Goal: Information Seeking & Learning: Learn about a topic

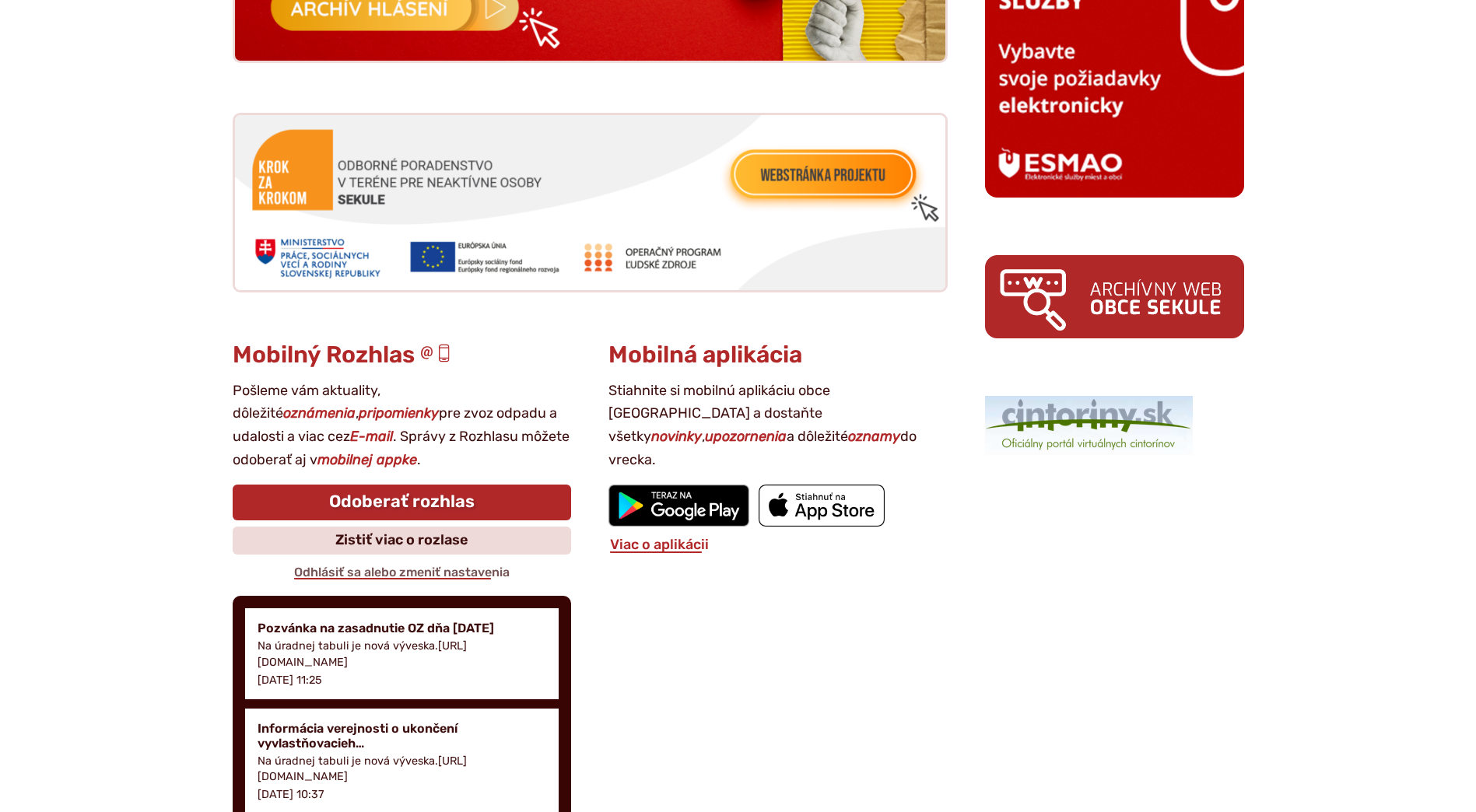
scroll to position [1867, 0]
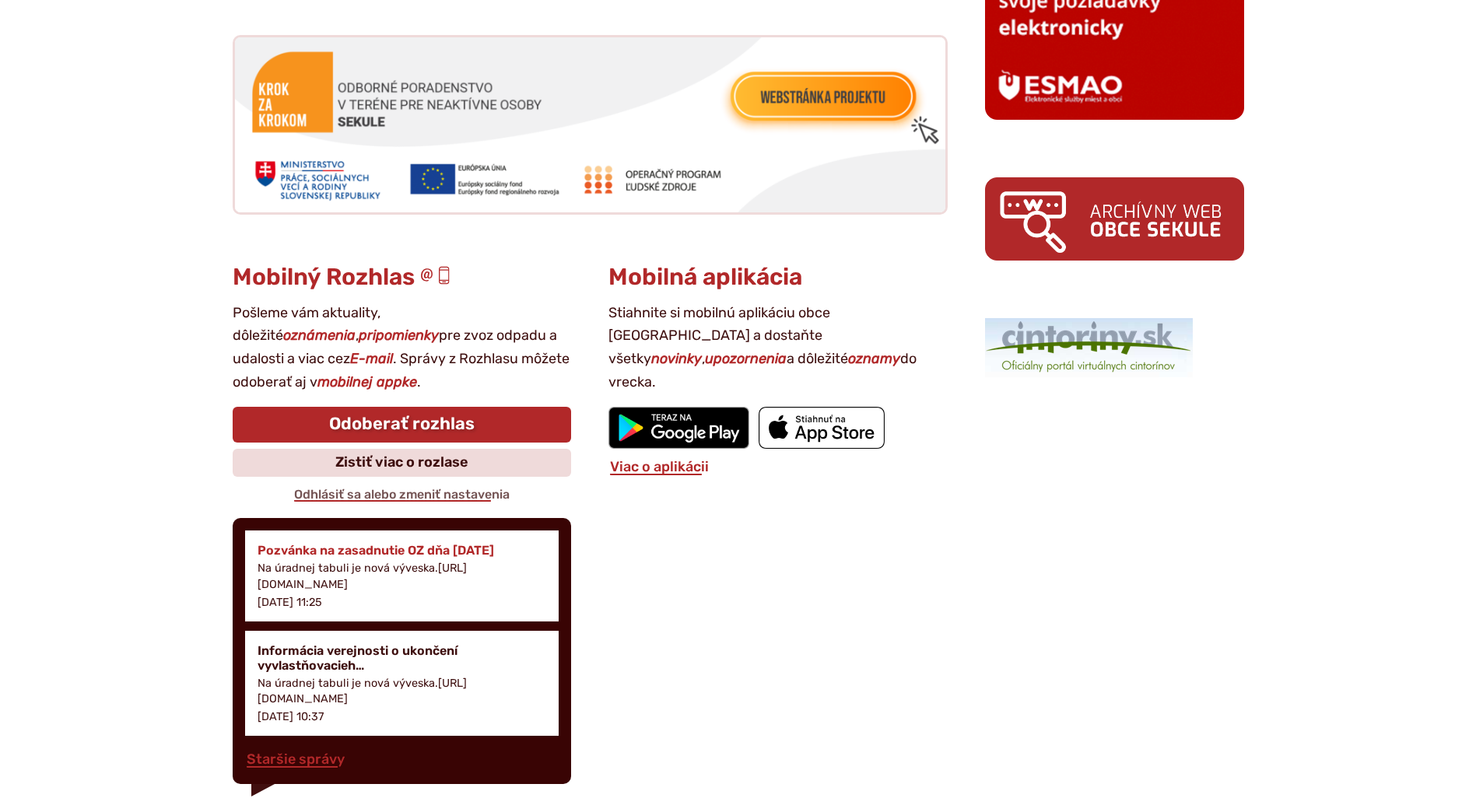
click at [343, 587] on p "Na úradnej tabuli je nová výveska.[URL][DOMAIN_NAME]" at bounding box center [402, 576] width 290 height 32
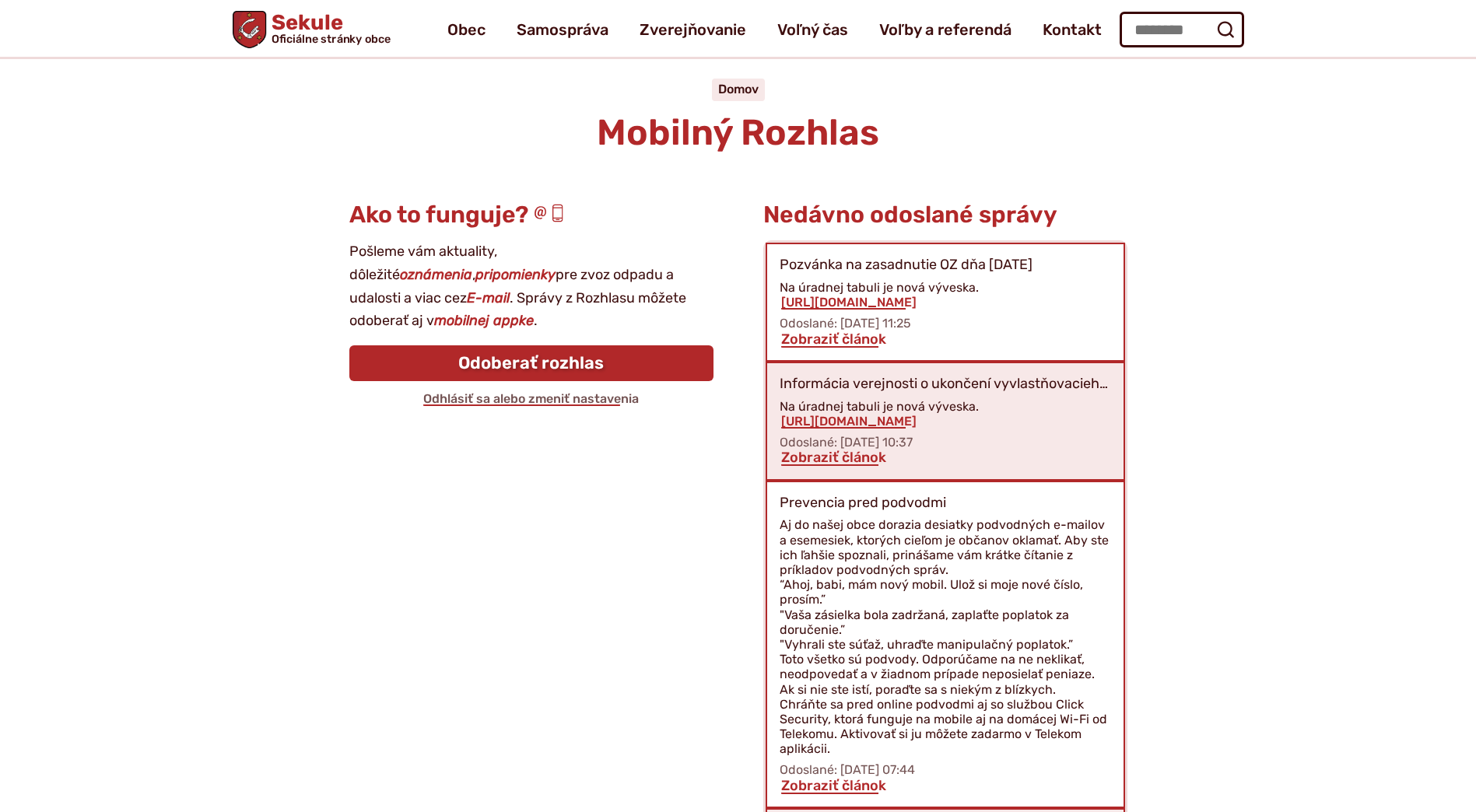
scroll to position [67, 0]
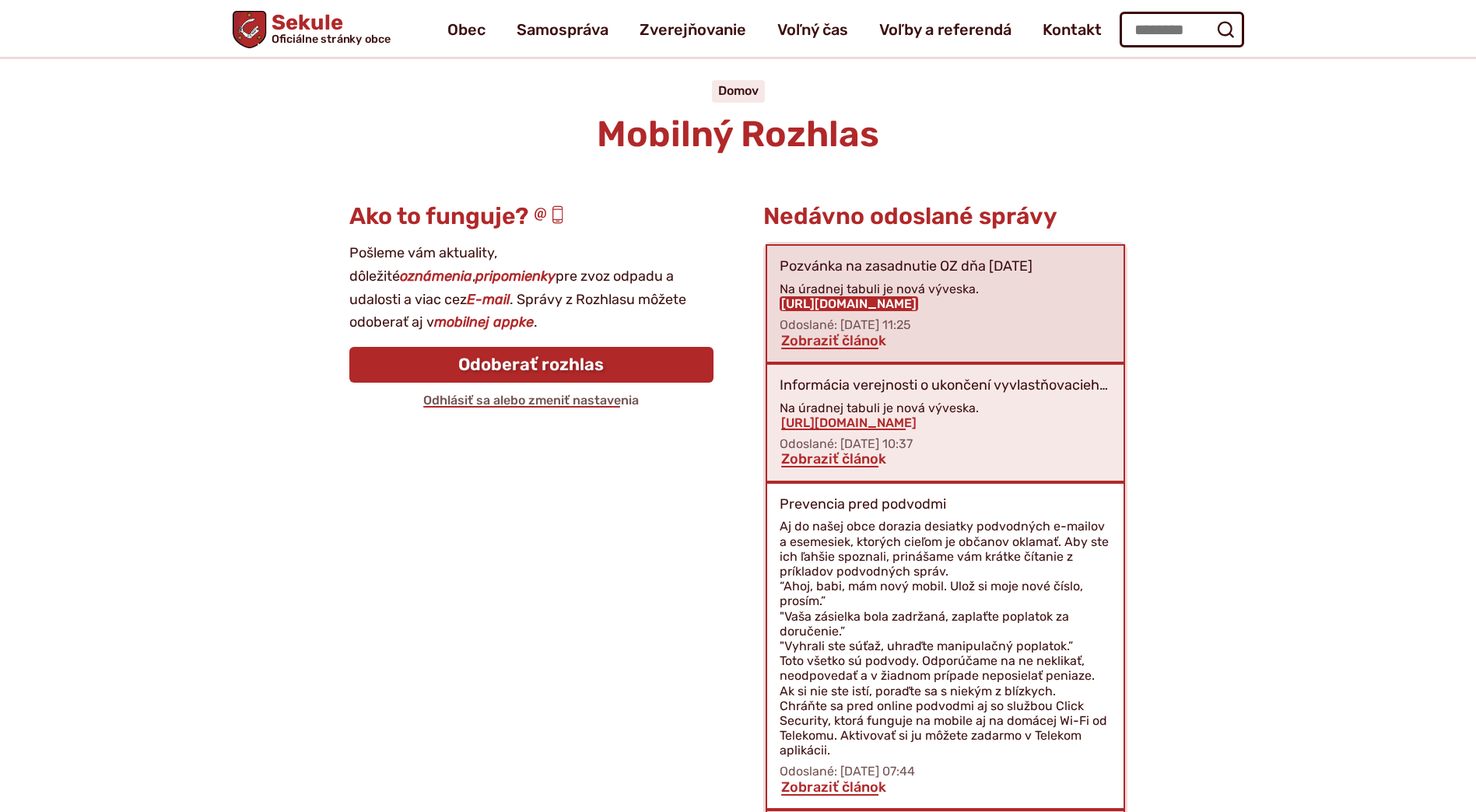
click at [811, 300] on link "https://obecsekule.sk?p=10822" at bounding box center [849, 303] width 139 height 14
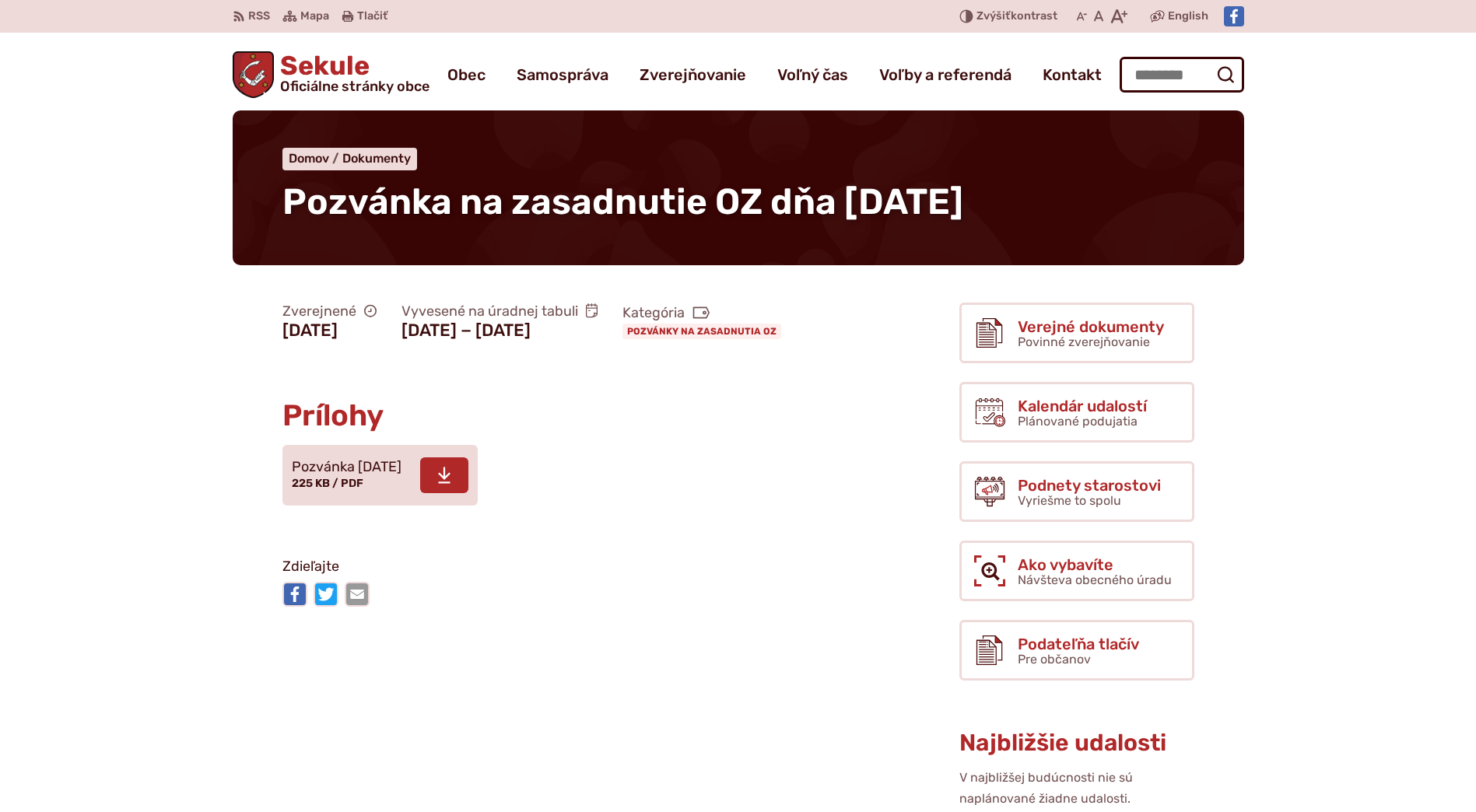
click at [451, 484] on use at bounding box center [444, 475] width 13 height 16
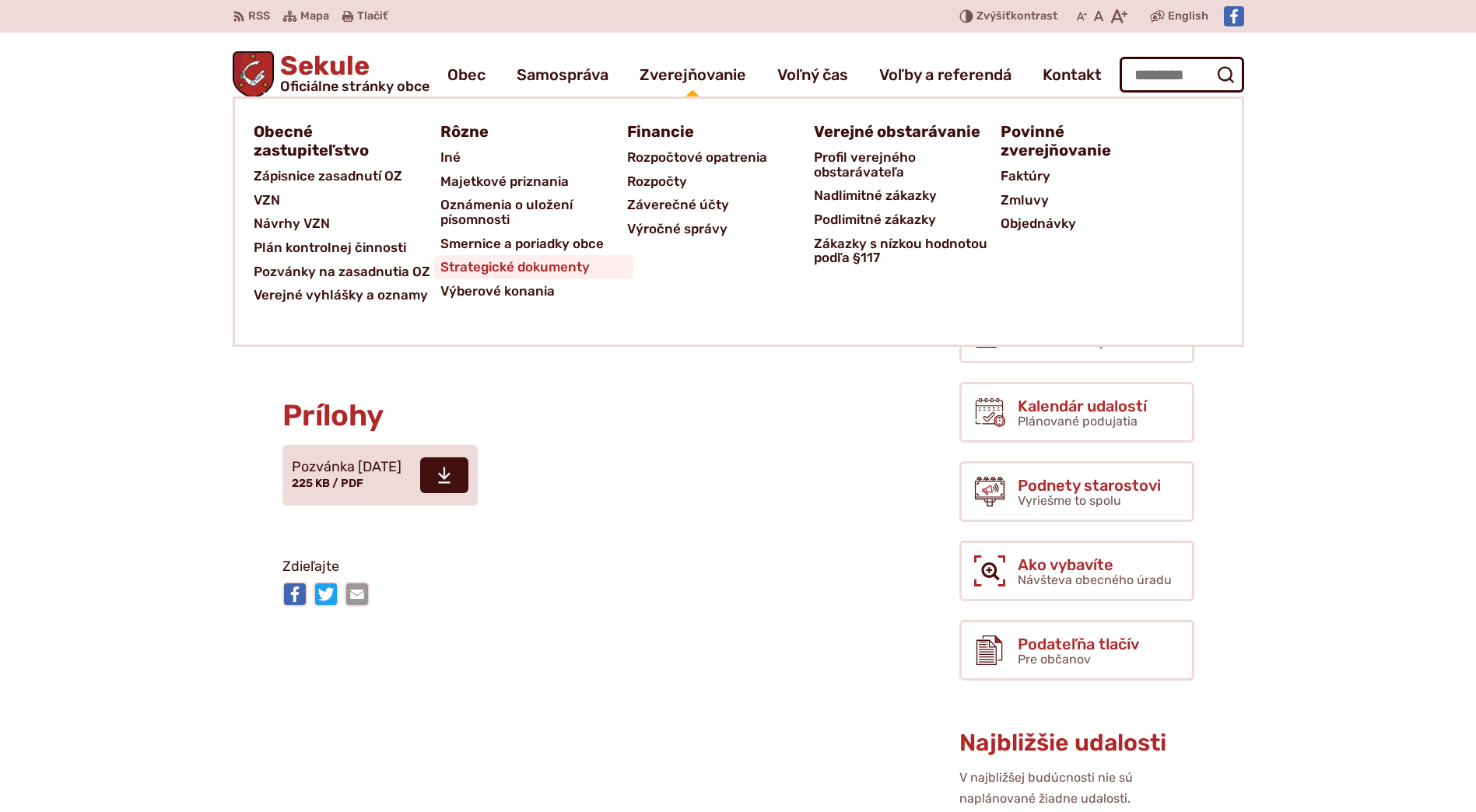
click at [551, 276] on span "Strategické dokumenty" at bounding box center [515, 267] width 149 height 24
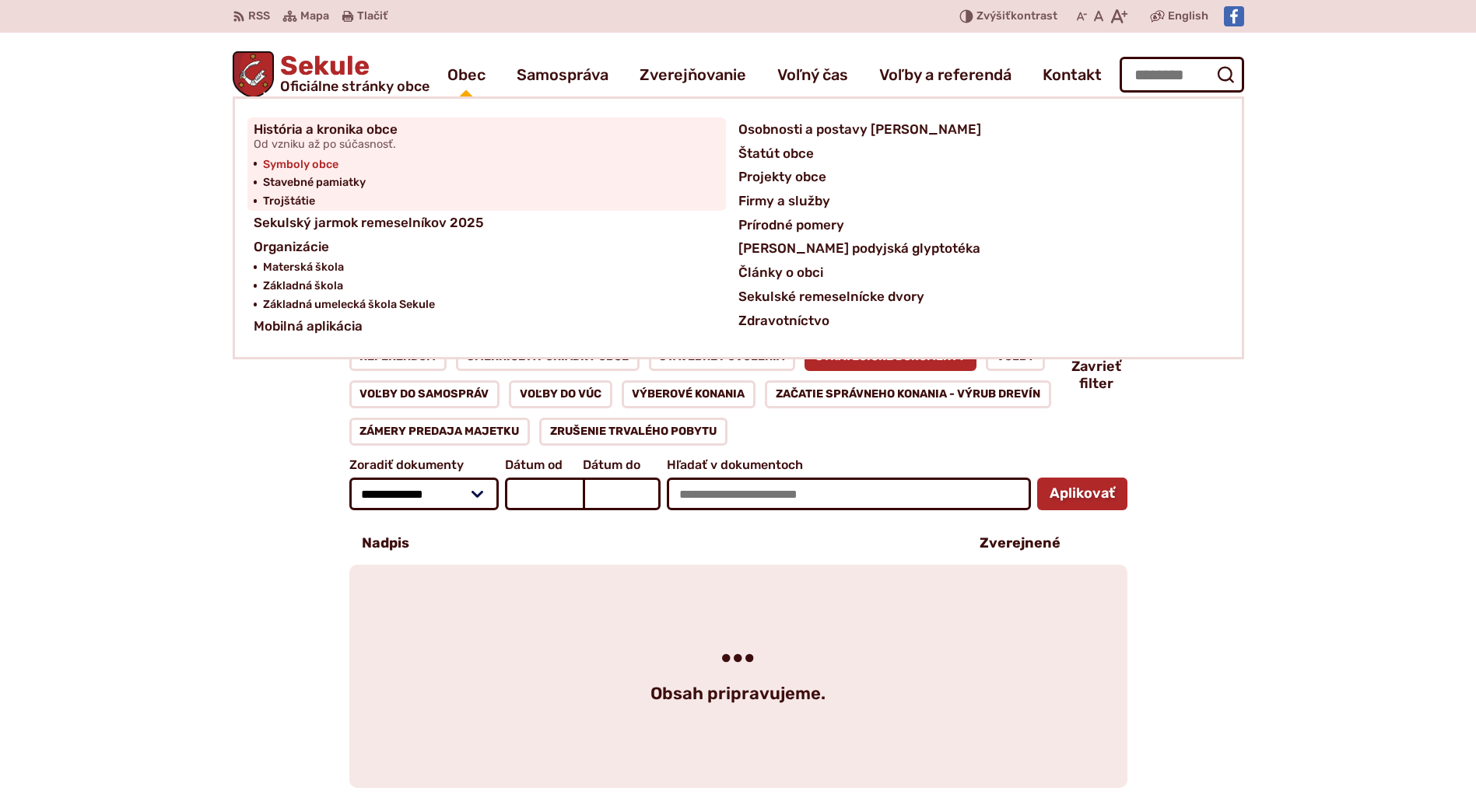
click at [298, 164] on span "Symboly obce" at bounding box center [301, 165] width 76 height 19
click at [291, 181] on span "Stavebné pamiatky" at bounding box center [314, 183] width 103 height 19
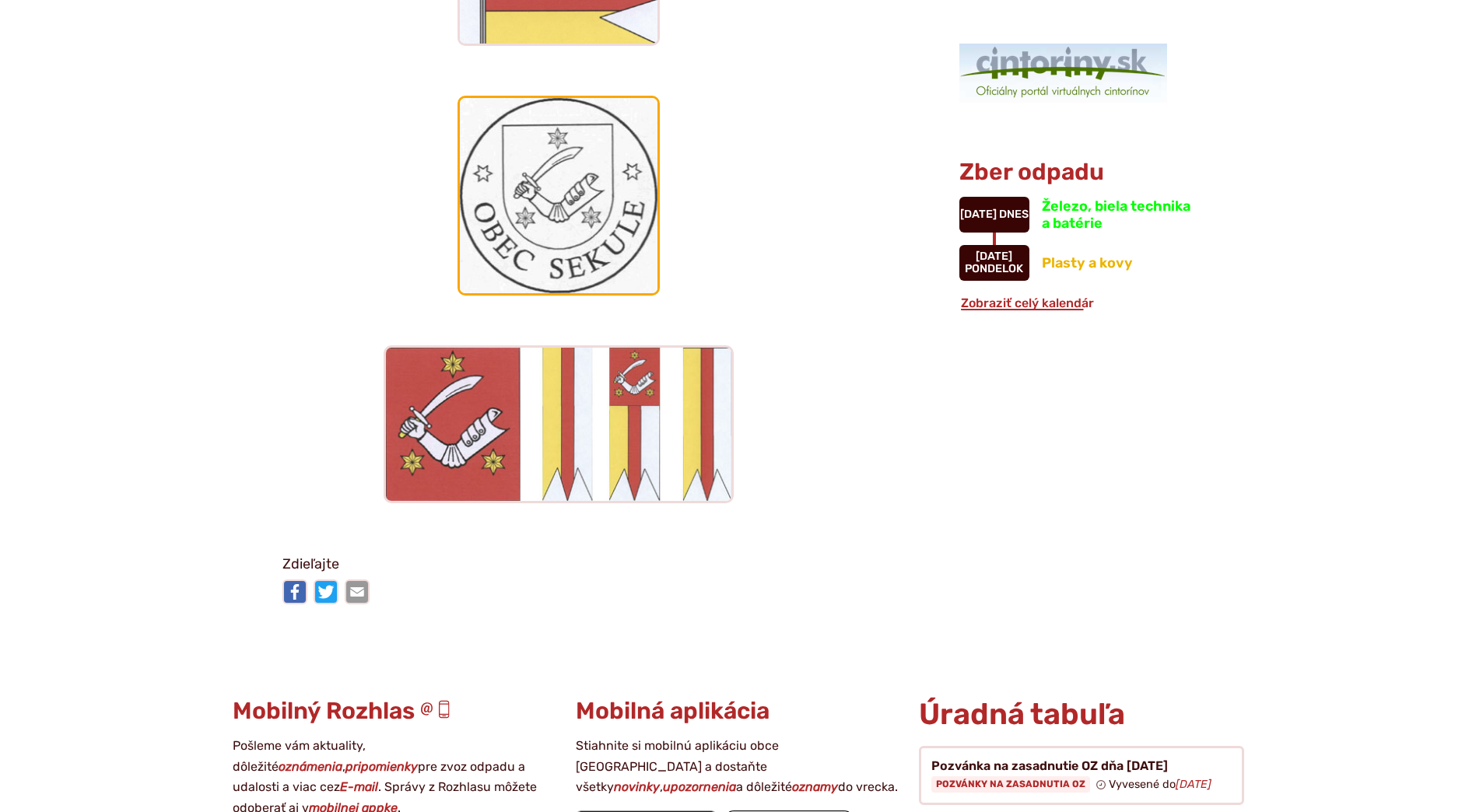
scroll to position [1478, 0]
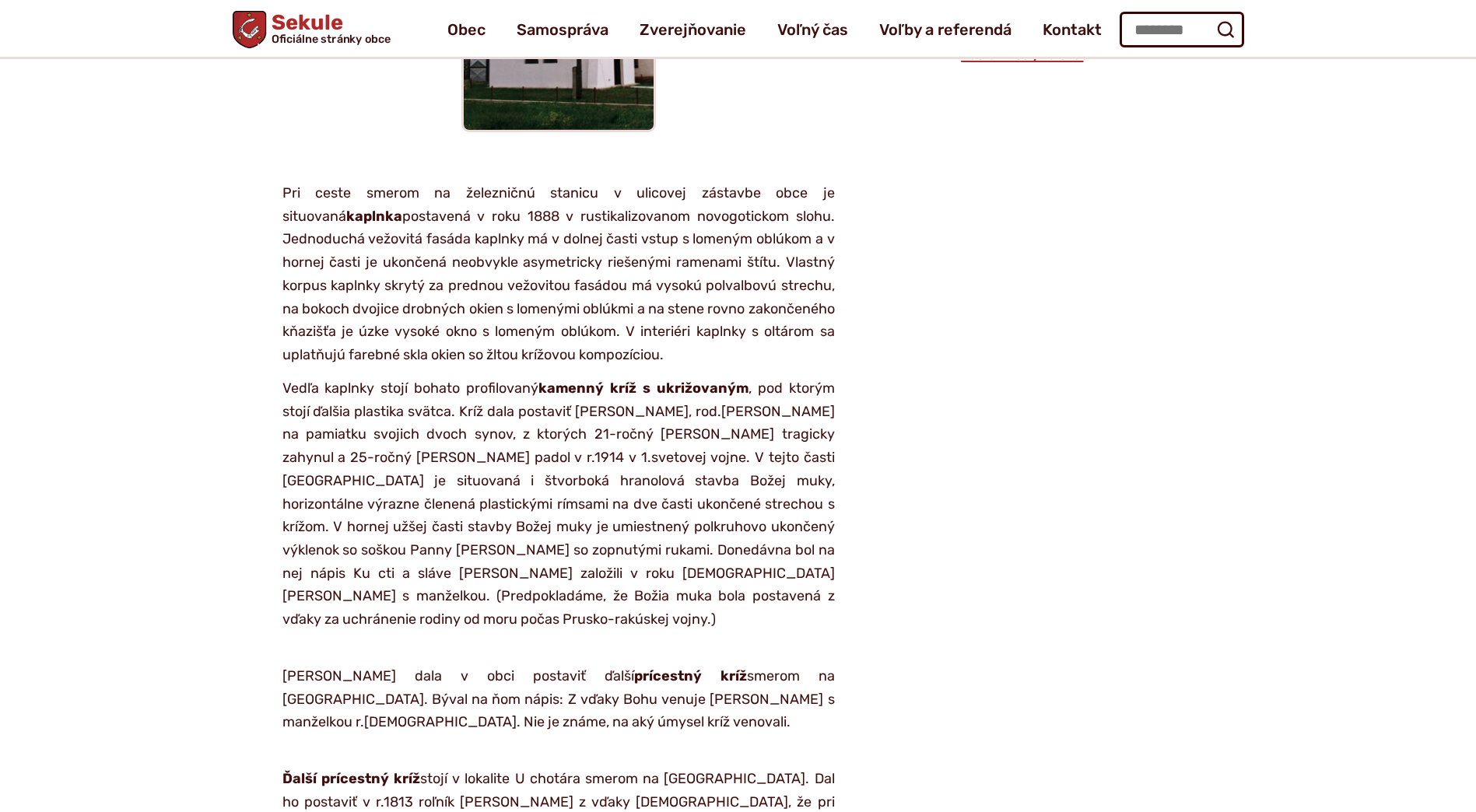
scroll to position [1322, 0]
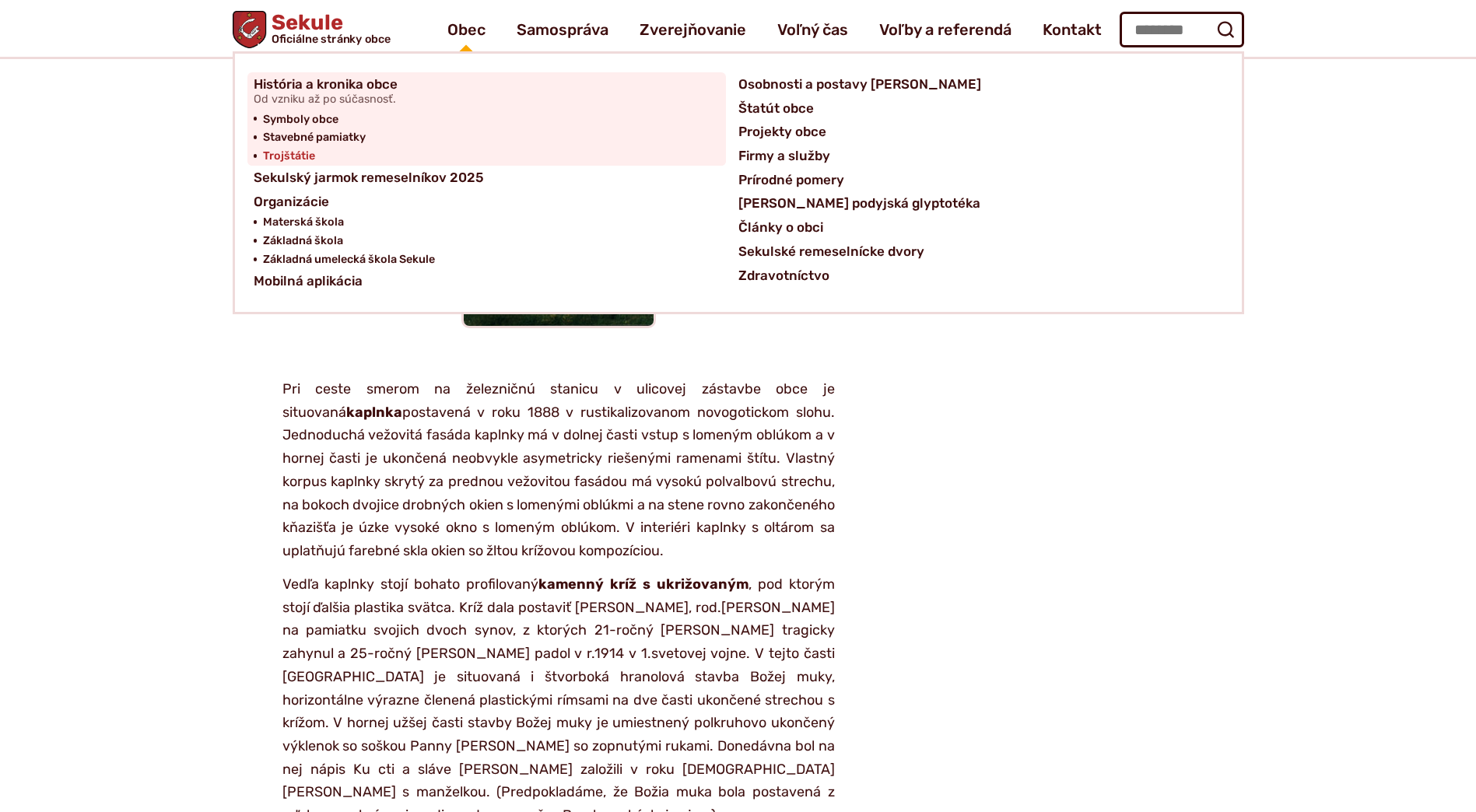
click at [300, 153] on span "Trojštátie" at bounding box center [289, 157] width 52 height 19
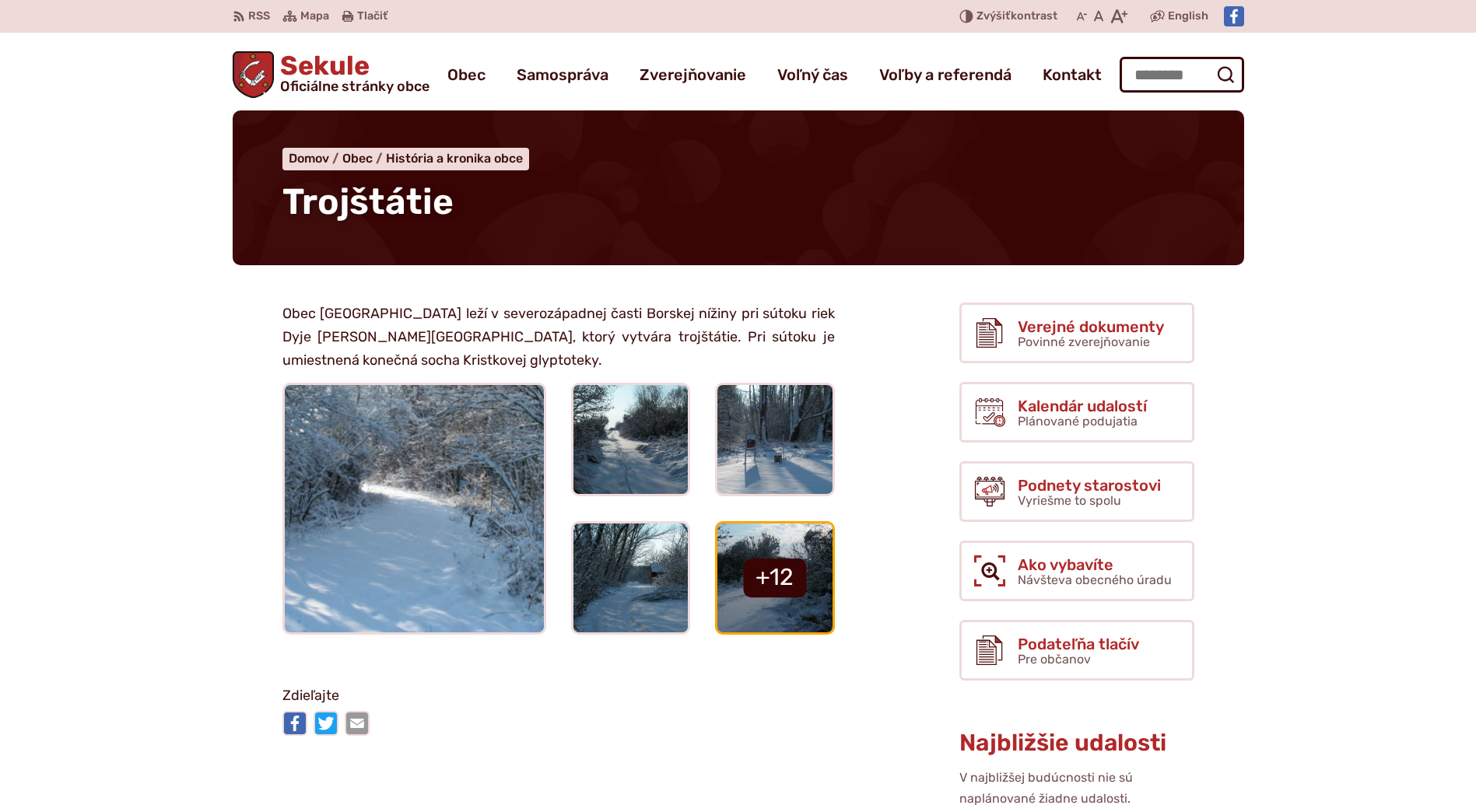
click at [747, 548] on img at bounding box center [775, 578] width 126 height 120
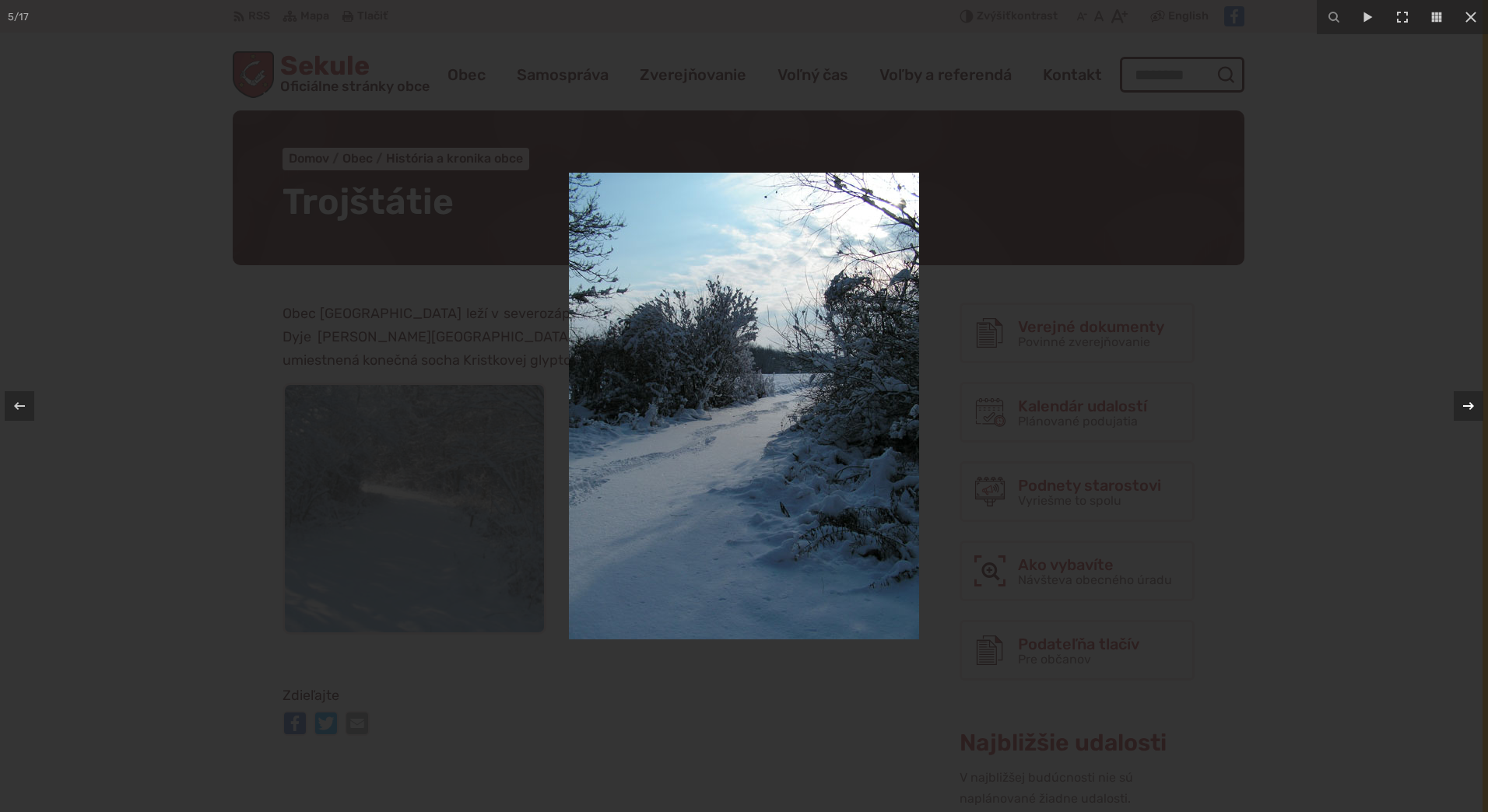
click at [1466, 416] on div at bounding box center [1468, 406] width 30 height 30
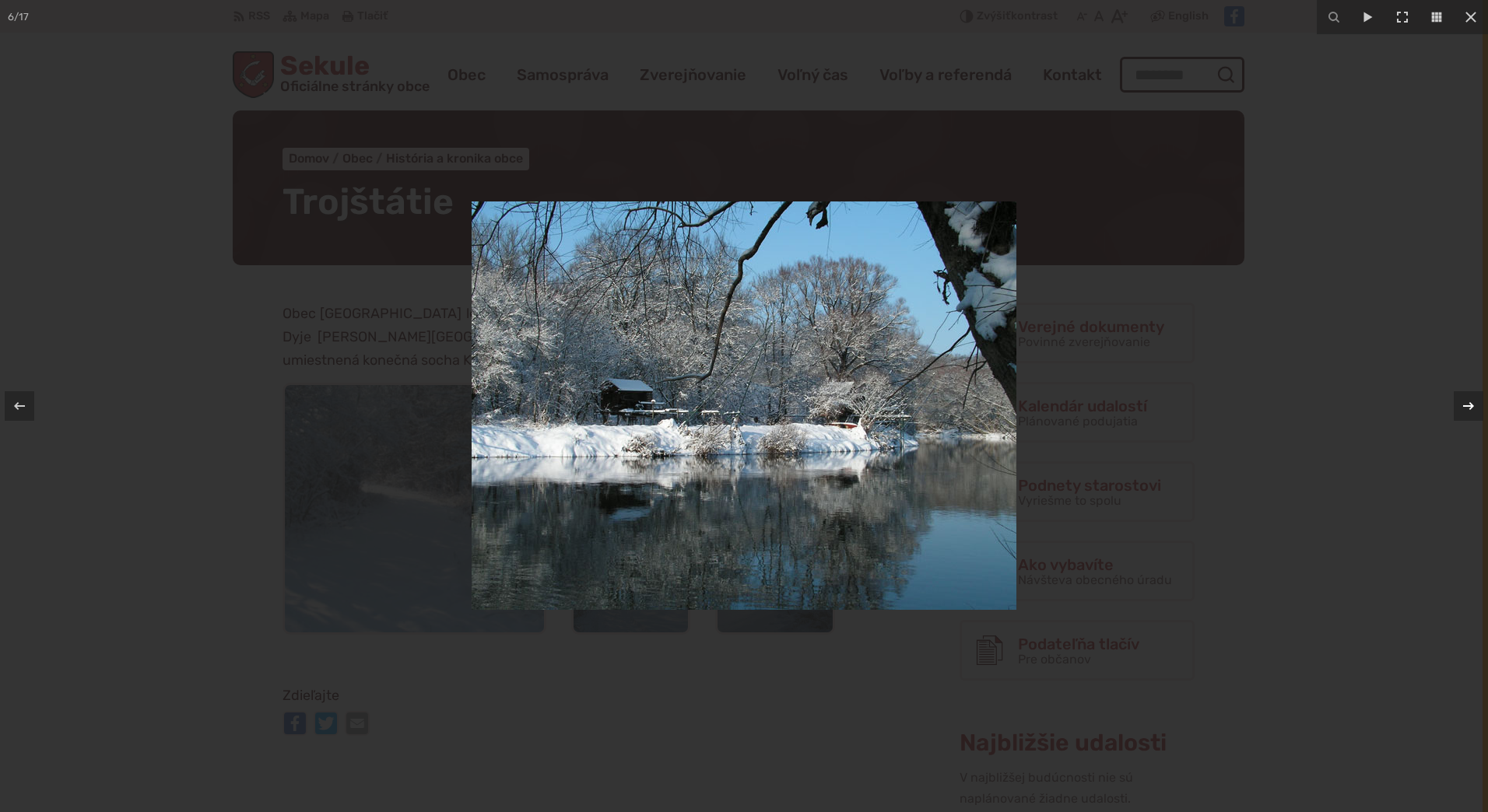
click at [1465, 416] on div at bounding box center [1468, 406] width 30 height 30
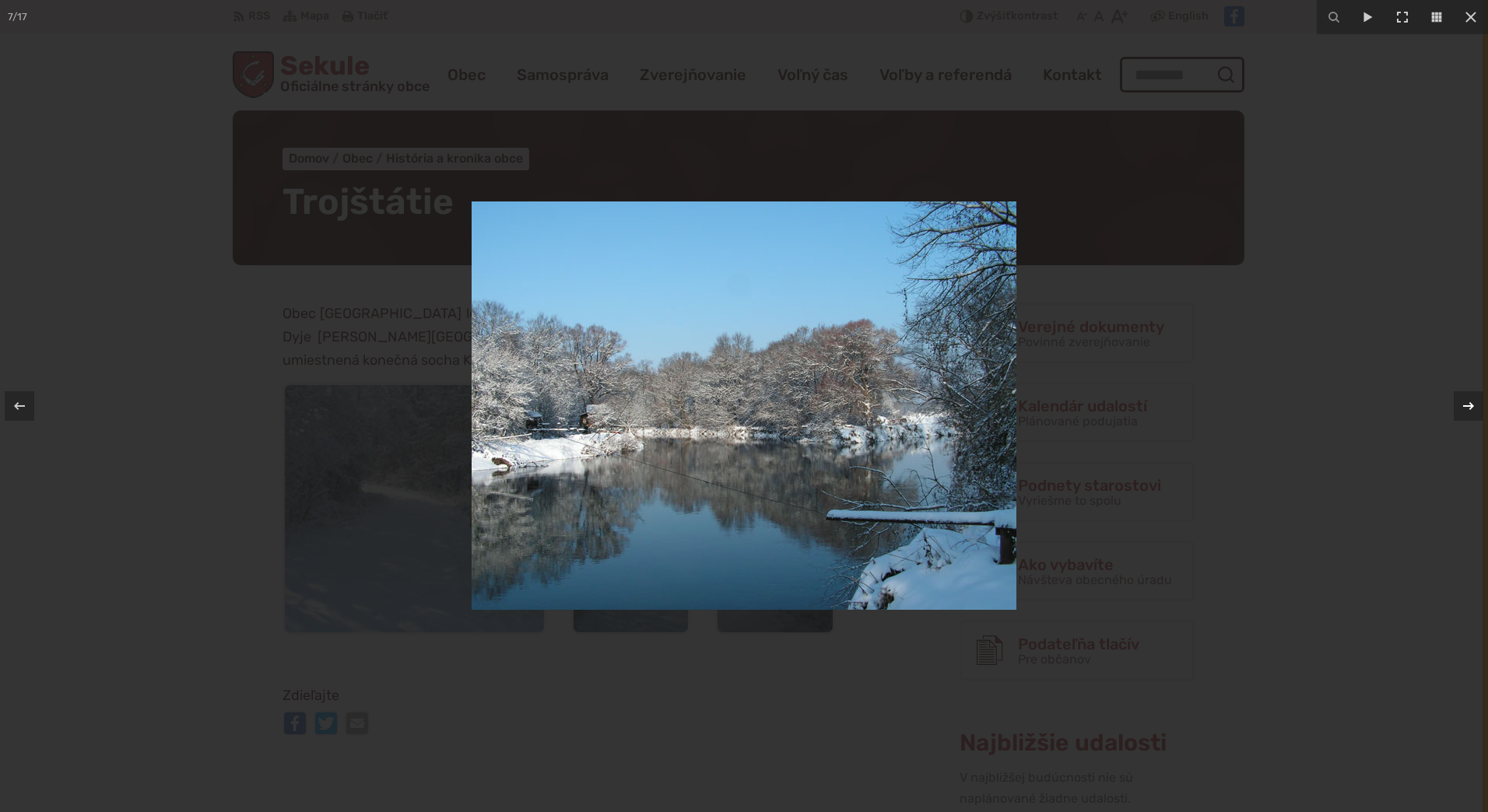
click at [1460, 417] on div at bounding box center [1468, 406] width 30 height 30
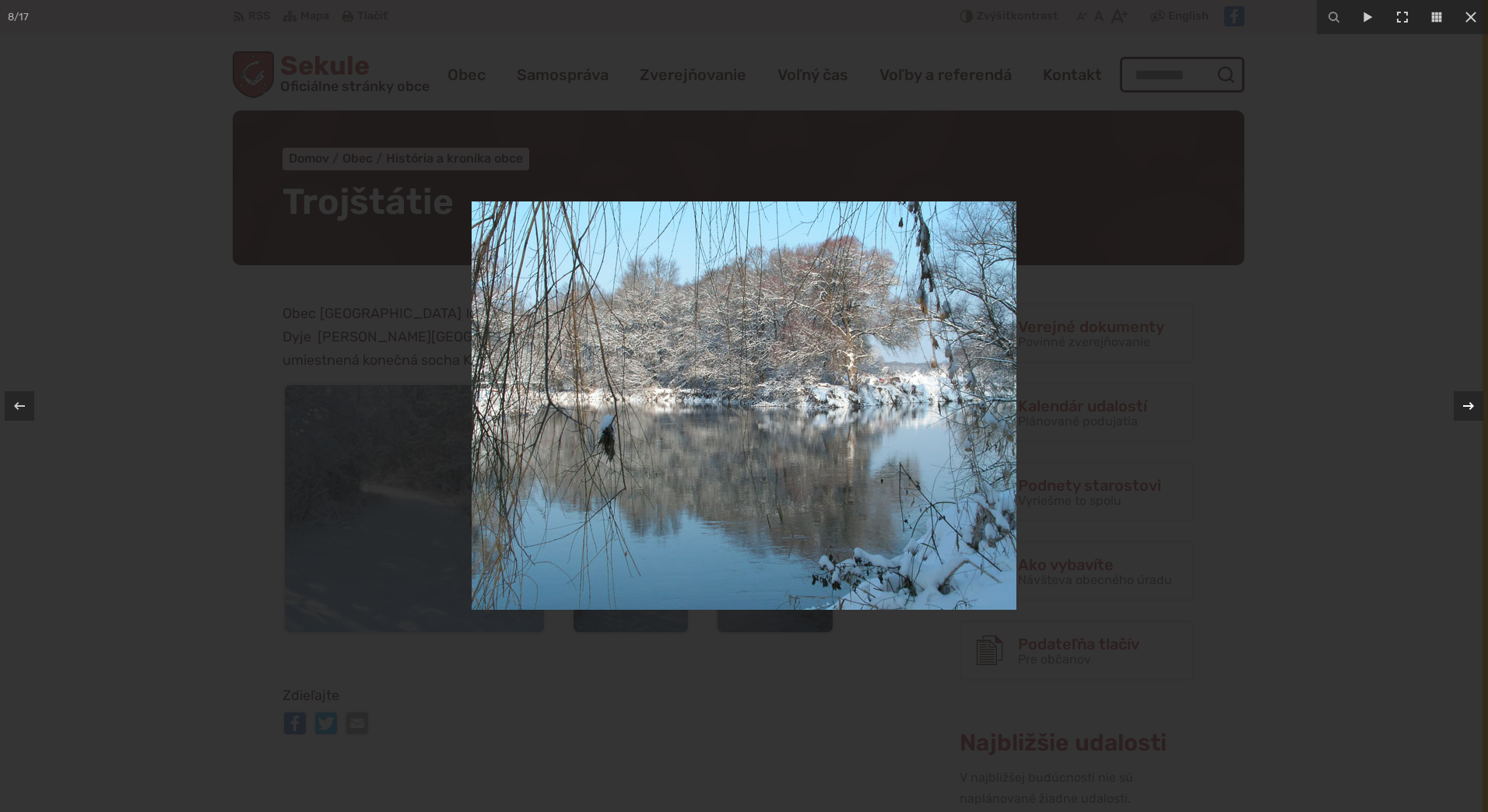
click at [1453, 418] on button at bounding box center [1461, 406] width 55 height 78
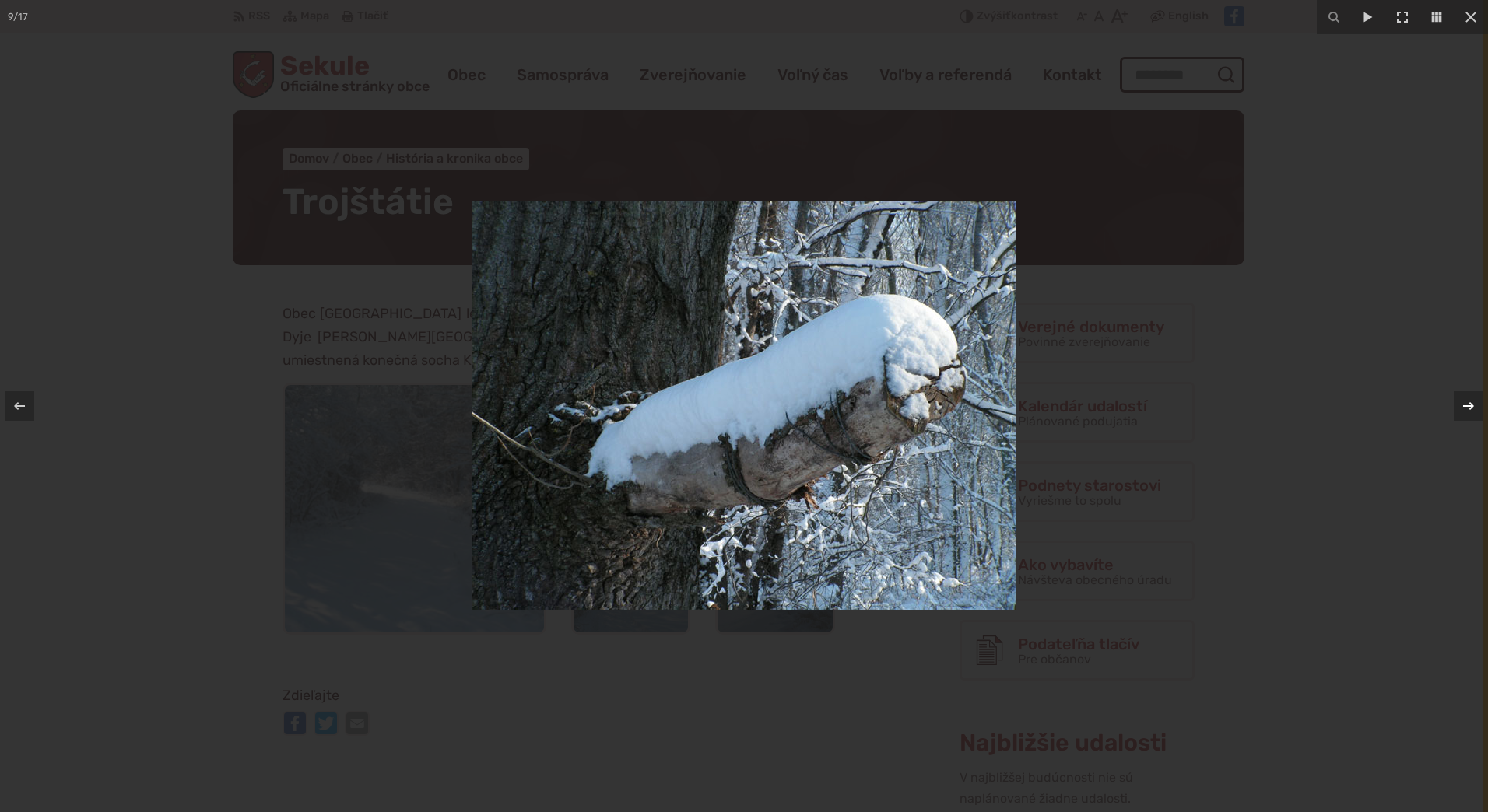
click at [1451, 418] on button at bounding box center [1461, 406] width 55 height 78
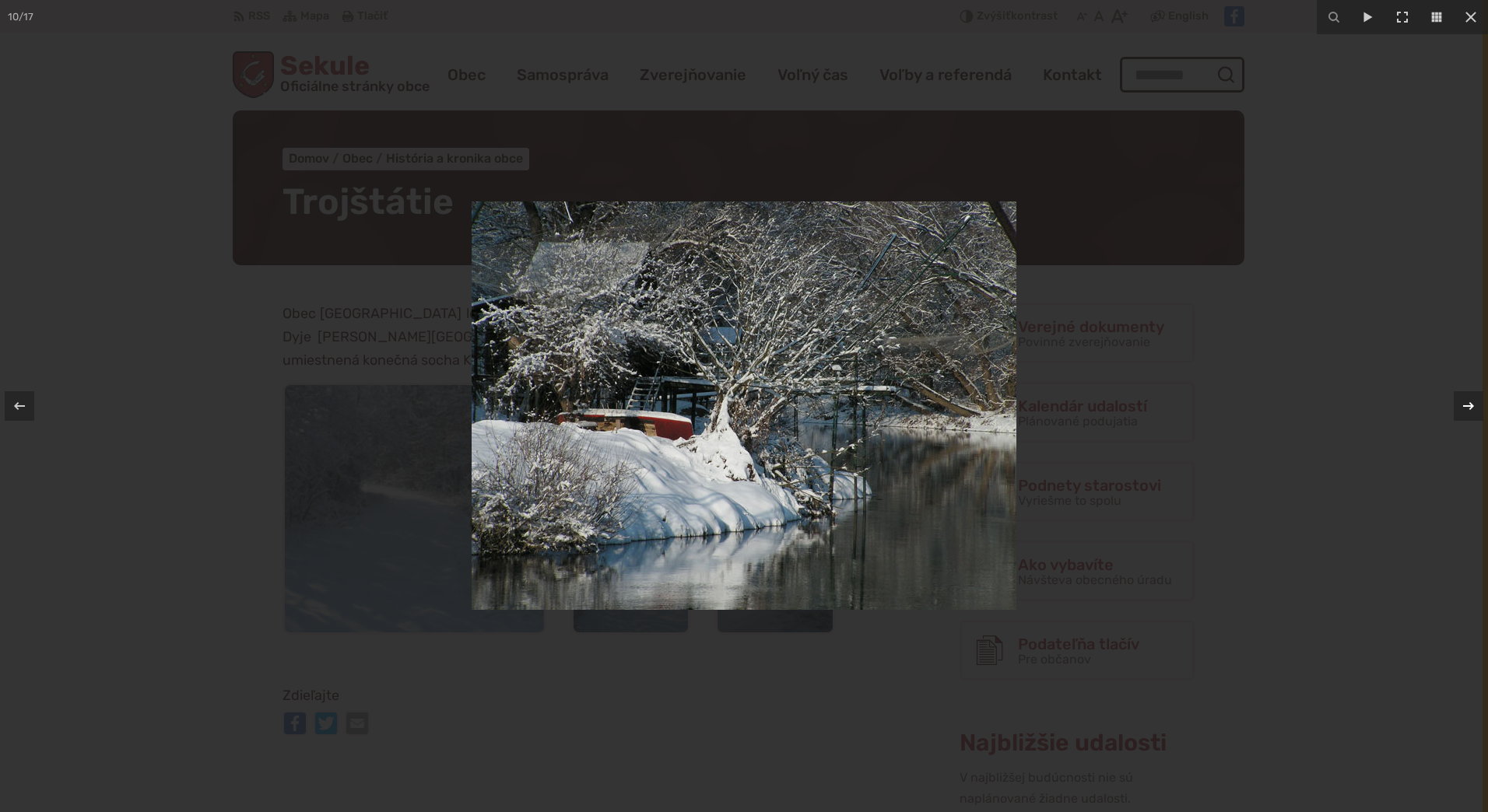
click at [1451, 418] on button at bounding box center [1461, 406] width 55 height 78
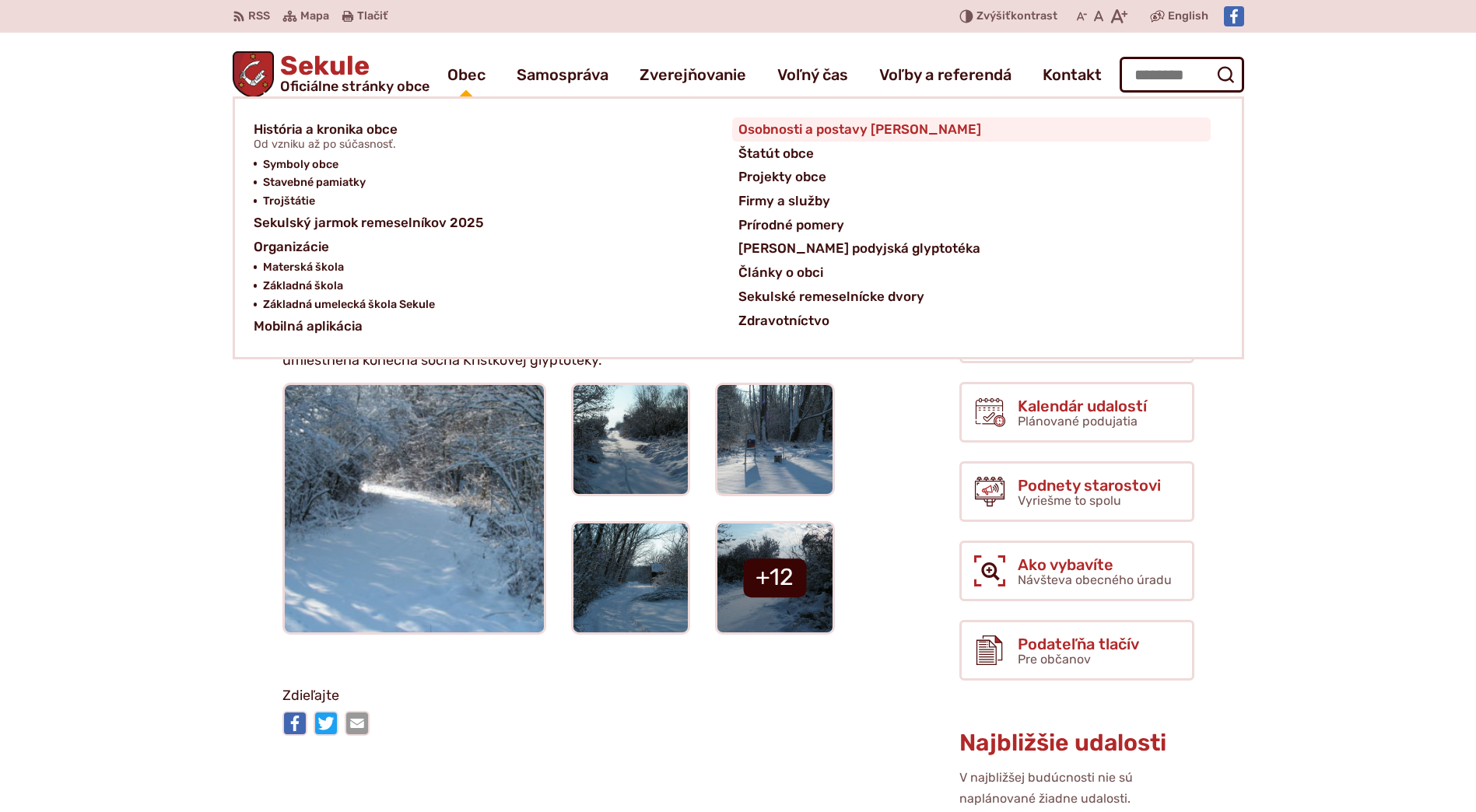
click at [816, 131] on span "Osobnosti a postavy [PERSON_NAME]" at bounding box center [859, 130] width 243 height 24
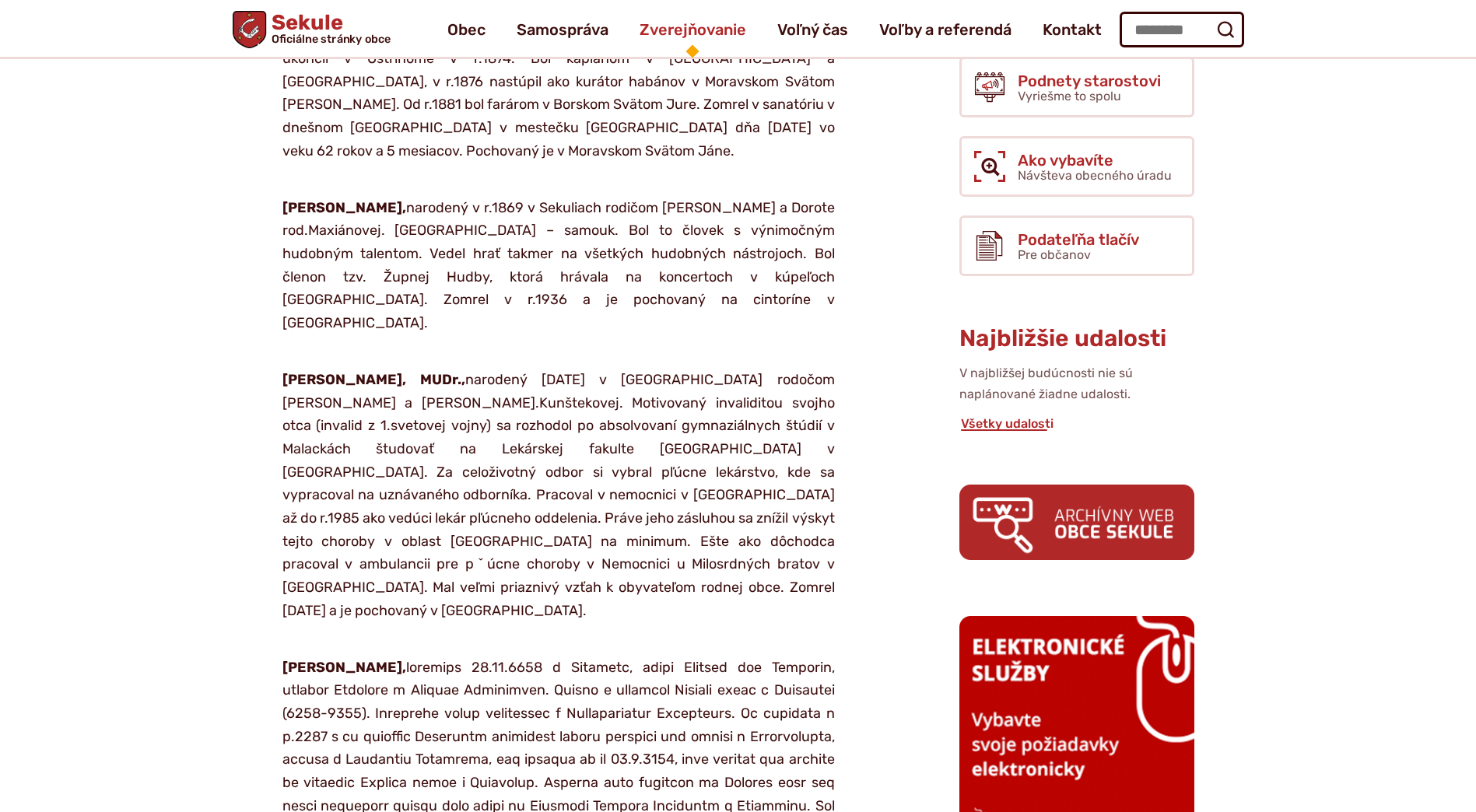
scroll to position [233, 0]
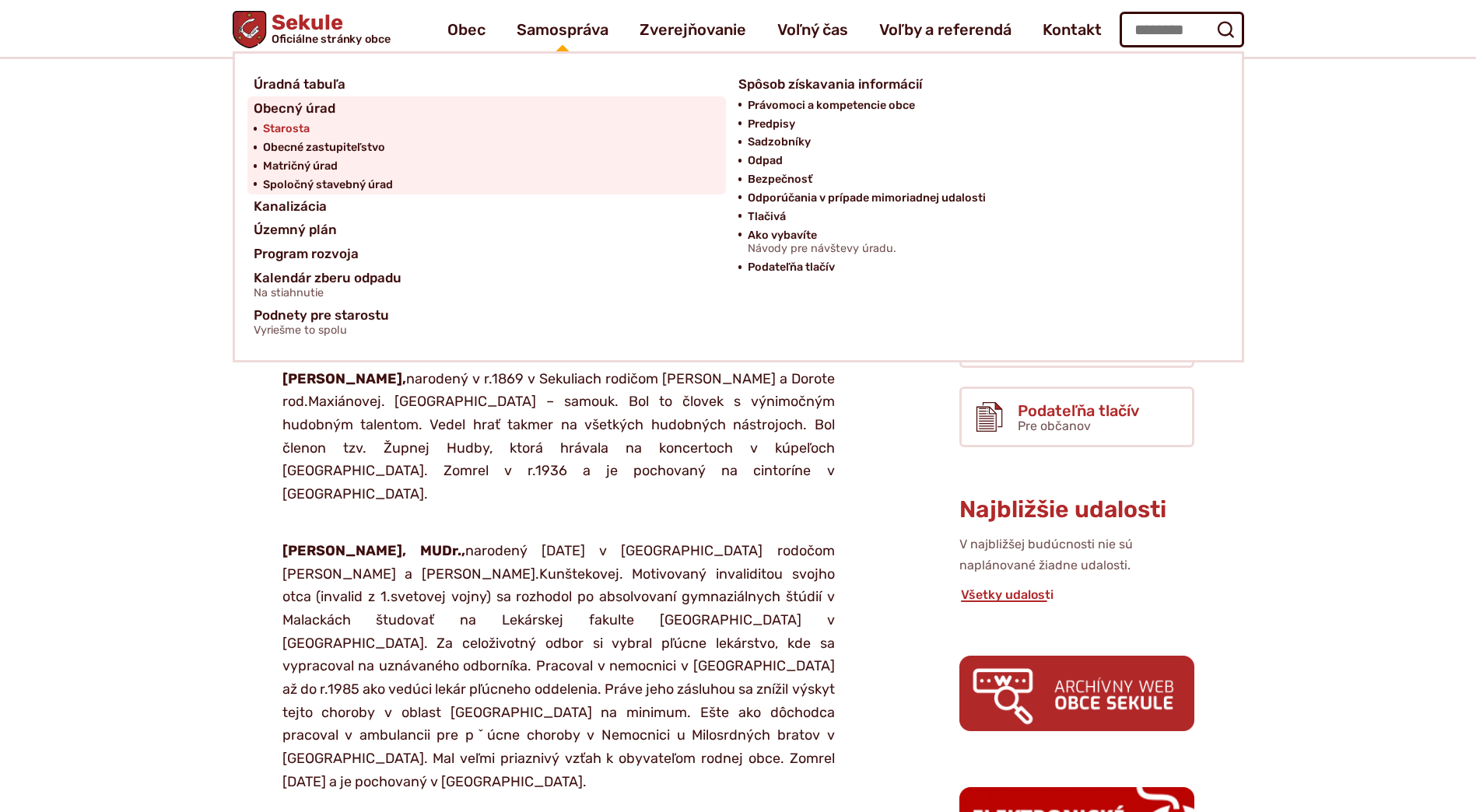
click at [294, 130] on span "Starosta" at bounding box center [286, 130] width 47 height 19
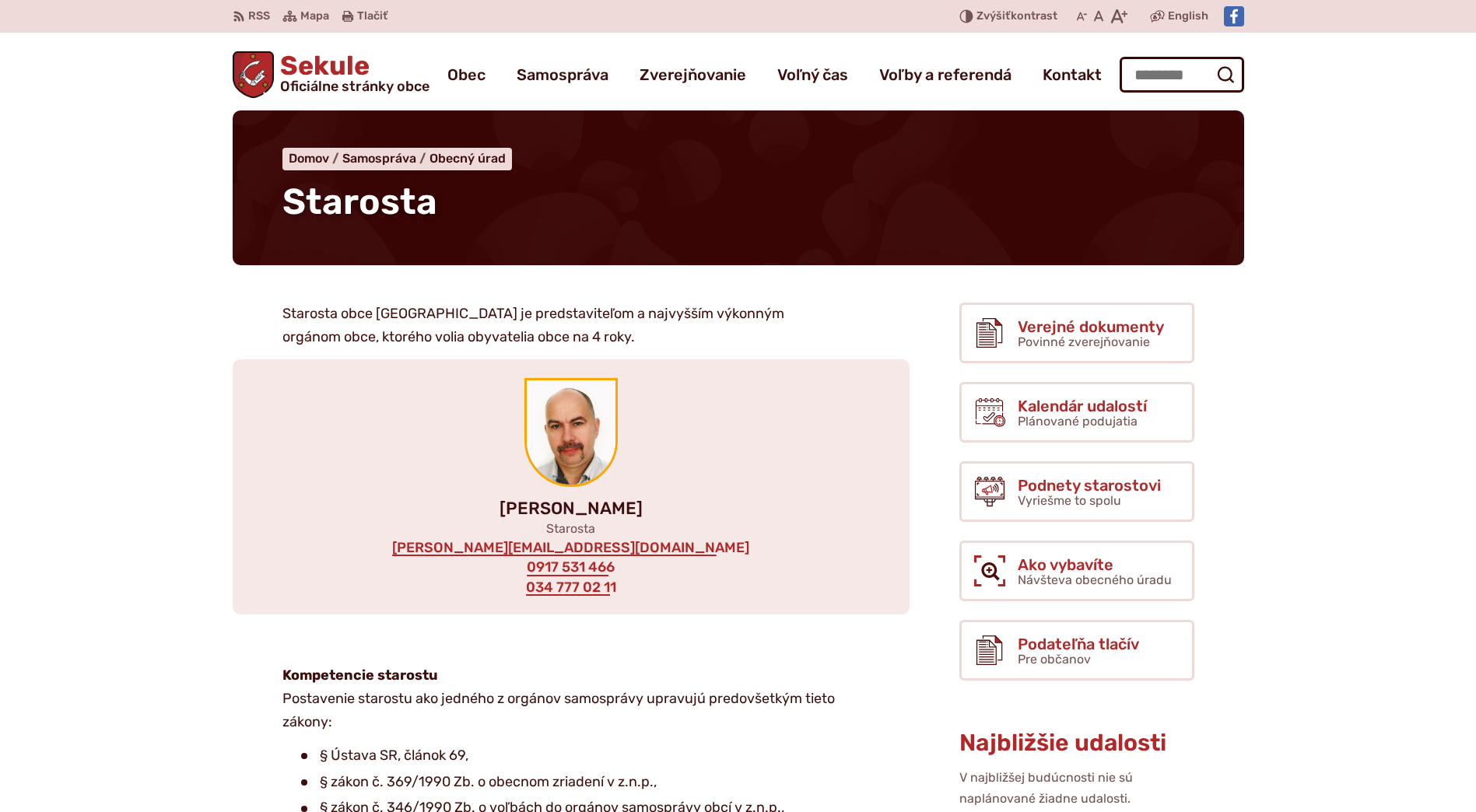
click at [601, 430] on img at bounding box center [571, 432] width 89 height 104
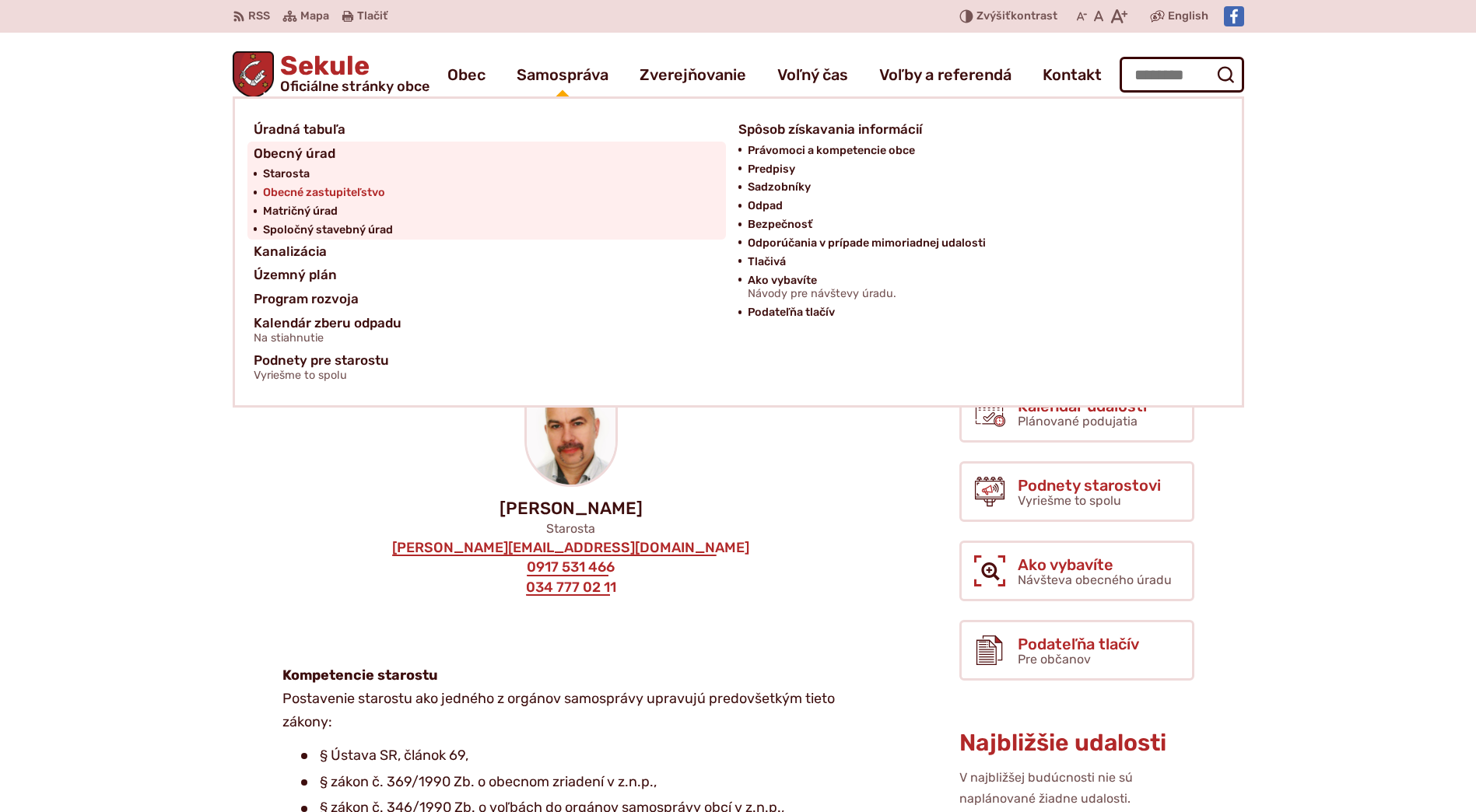
click at [312, 193] on span "Obecné zastupiteľstvo" at bounding box center [324, 193] width 122 height 19
